Goal: Transaction & Acquisition: Purchase product/service

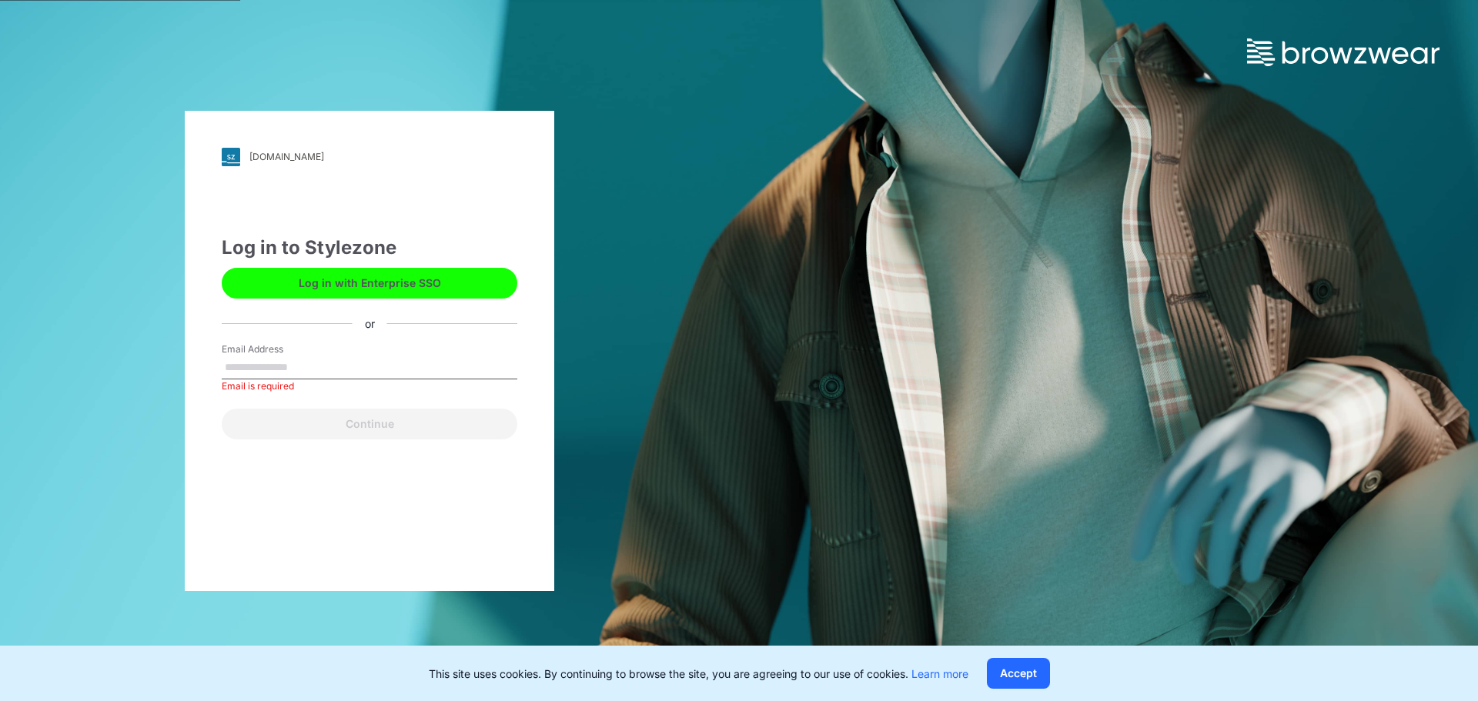
click at [348, 295] on button "Log in with Enterprise SSO" at bounding box center [370, 283] width 296 height 31
click at [289, 359] on input "Email Address" at bounding box center [370, 367] width 296 height 23
click at [222, 420] on div "Continue" at bounding box center [370, 421] width 296 height 37
click at [279, 286] on button "Log in with Enterprise SSO" at bounding box center [370, 283] width 296 height 31
click at [296, 356] on input "Email Address" at bounding box center [370, 367] width 296 height 23
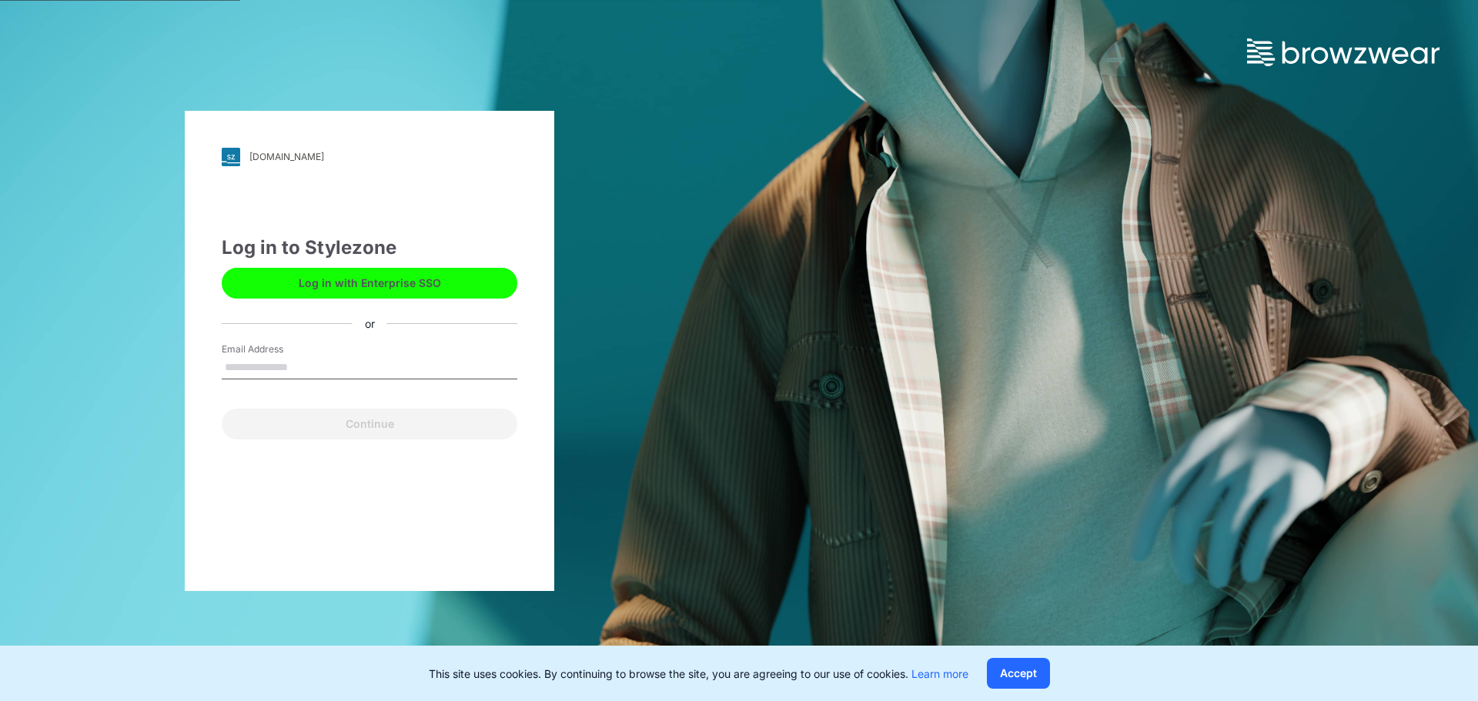
click at [293, 369] on input "Email Address" at bounding box center [370, 367] width 296 height 23
type input "**********"
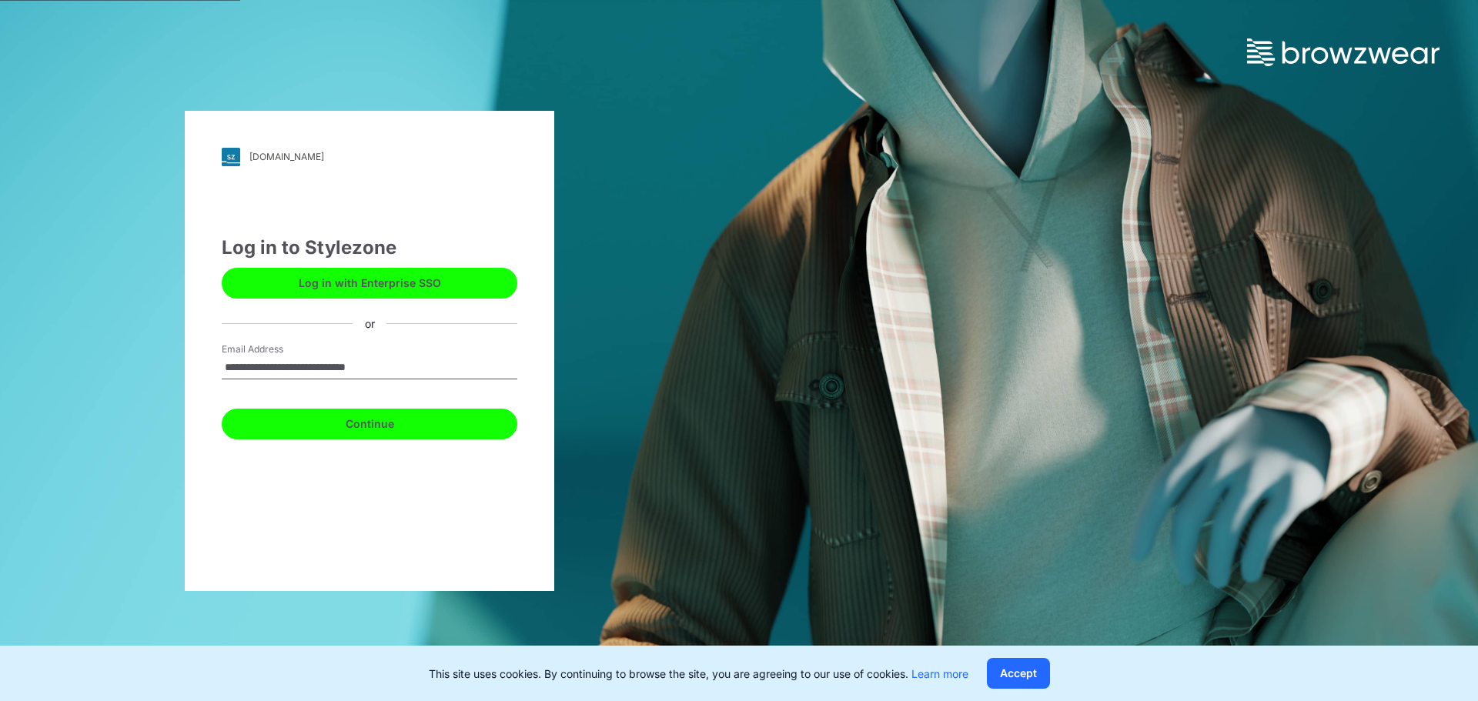
click at [302, 428] on button "Continue" at bounding box center [370, 424] width 296 height 31
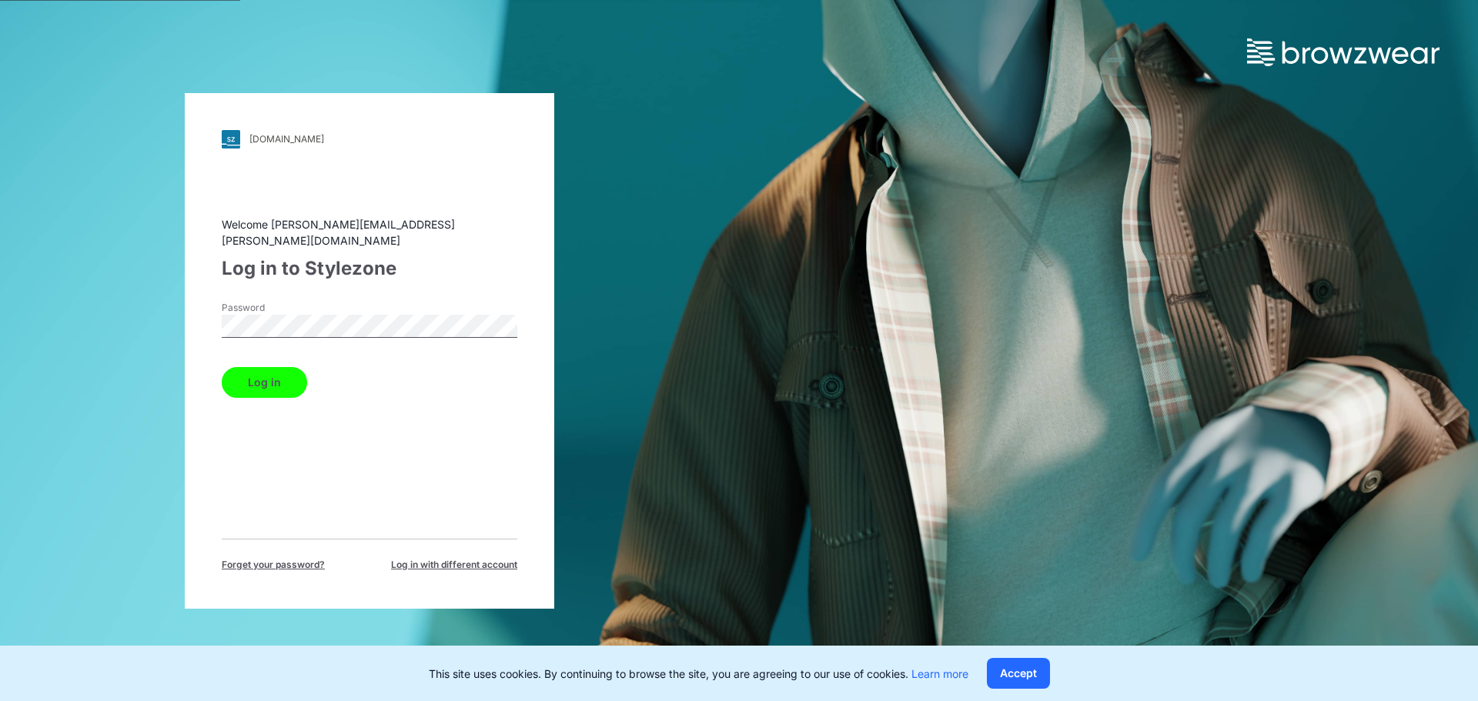
click at [222, 367] on button "Log in" at bounding box center [264, 382] width 85 height 31
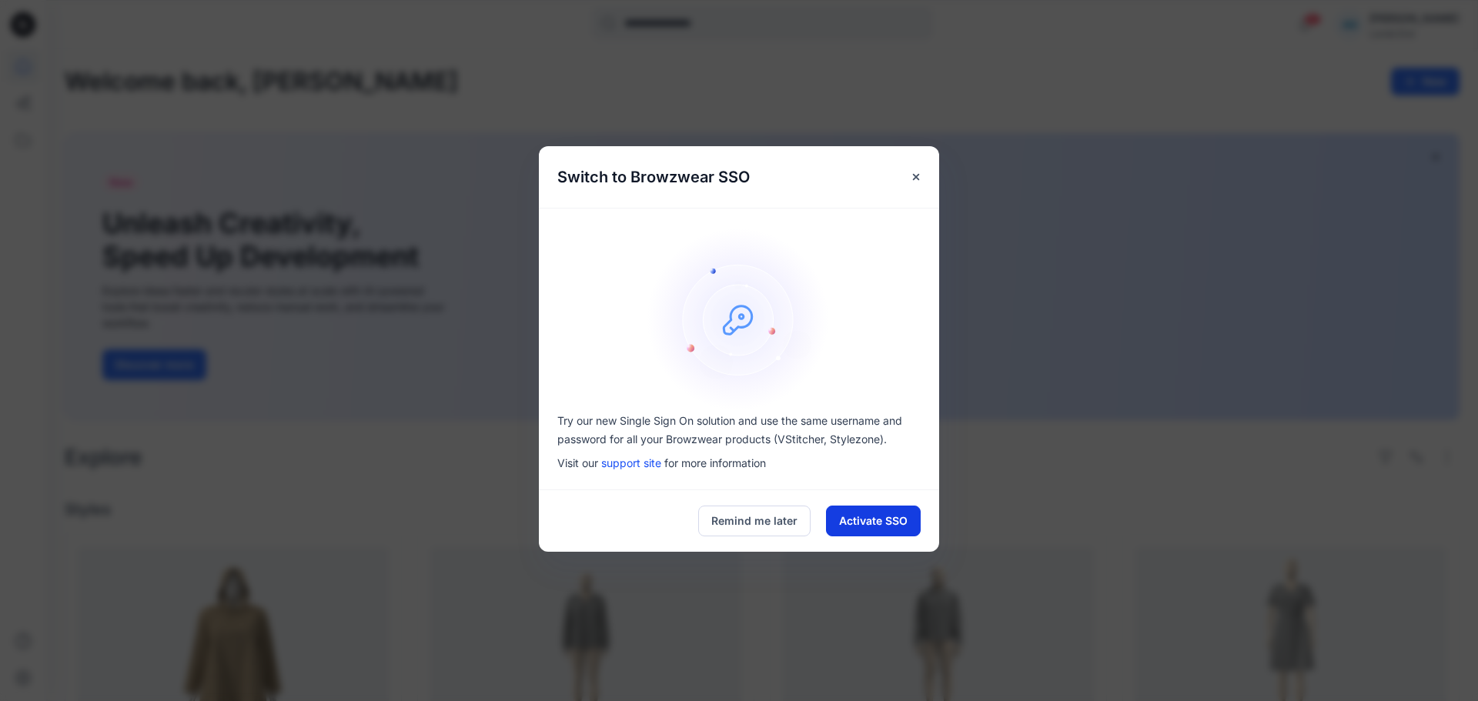
click at [867, 526] on button "Activate SSO" at bounding box center [873, 521] width 95 height 31
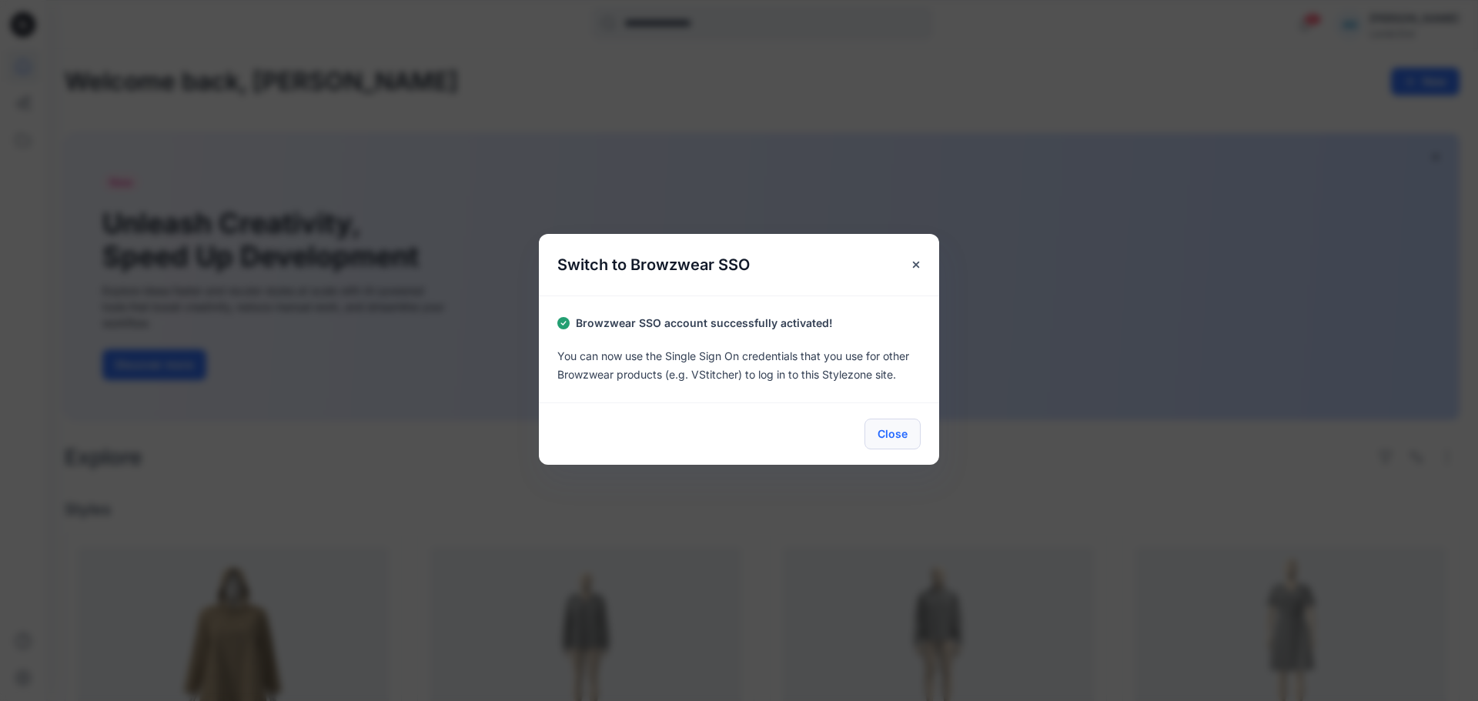
click at [885, 436] on button "Close" at bounding box center [892, 434] width 56 height 31
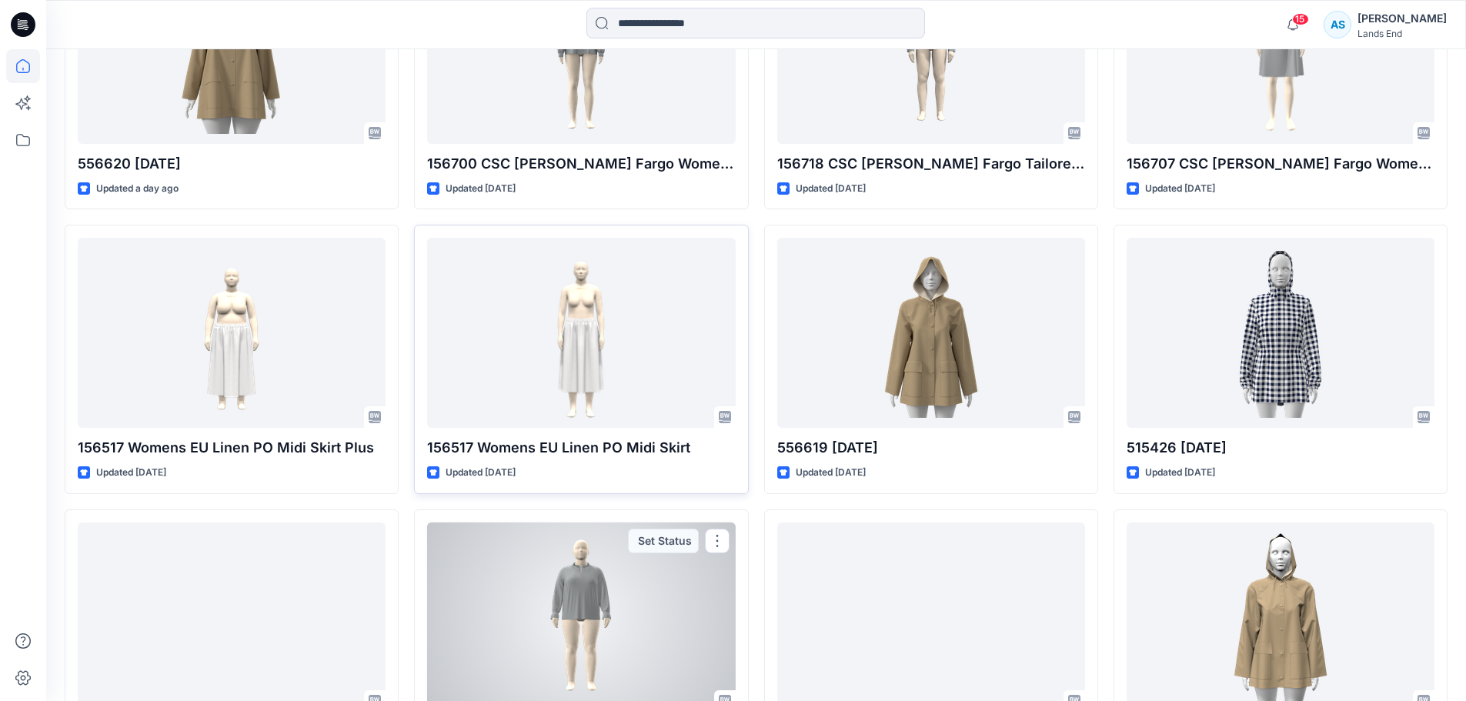
scroll to position [742, 0]
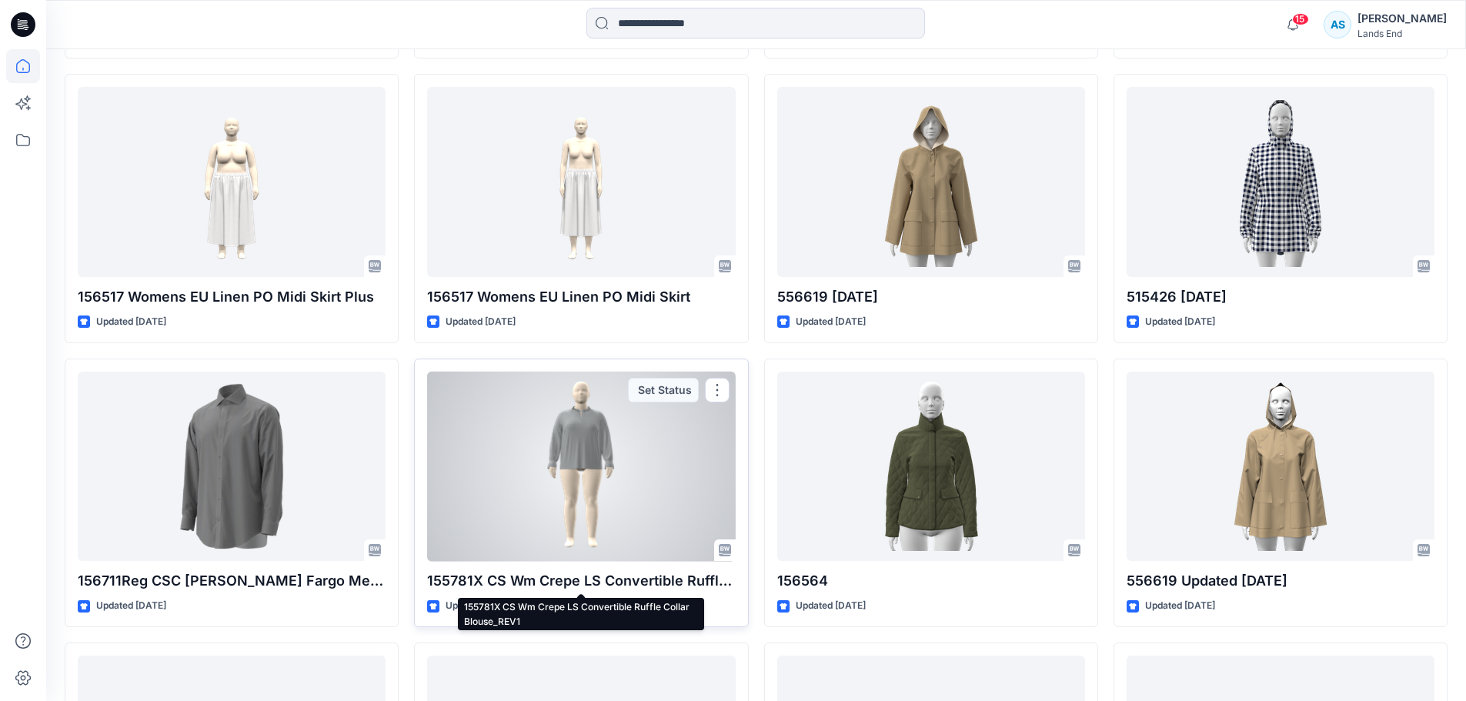
click at [552, 577] on p "155781X CS Wm Crepe LS Convertible Ruffle Collar Blouse_REV1" at bounding box center [581, 581] width 308 height 22
click at [607, 579] on p "155781X CS Wm Crepe LS Convertible Ruffle Collar Blouse_REV1" at bounding box center [581, 581] width 308 height 22
